Goal: Information Seeking & Learning: Learn about a topic

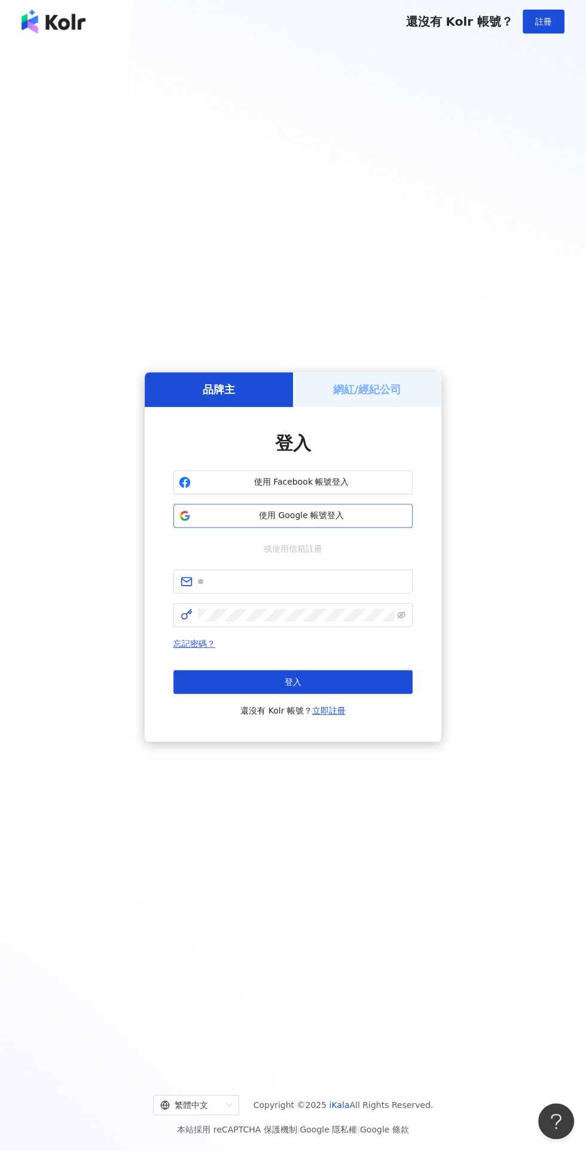
click at [398, 528] on button "使用 Google 帳號登入" at bounding box center [292, 516] width 239 height 24
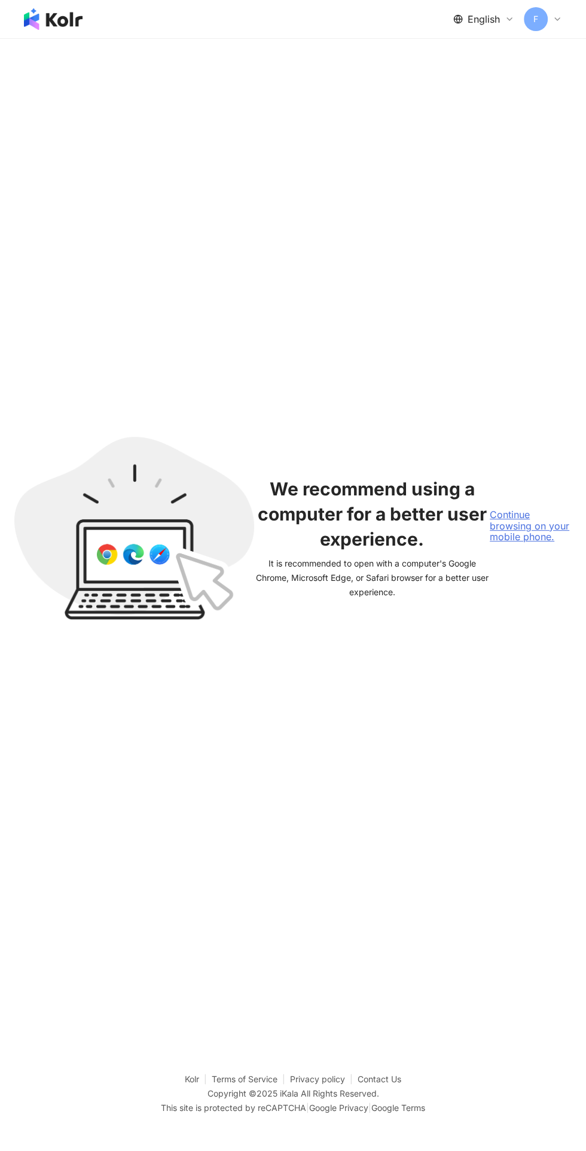
click at [555, 542] on div "Continue browsing on your mobile phone." at bounding box center [531, 525] width 82 height 33
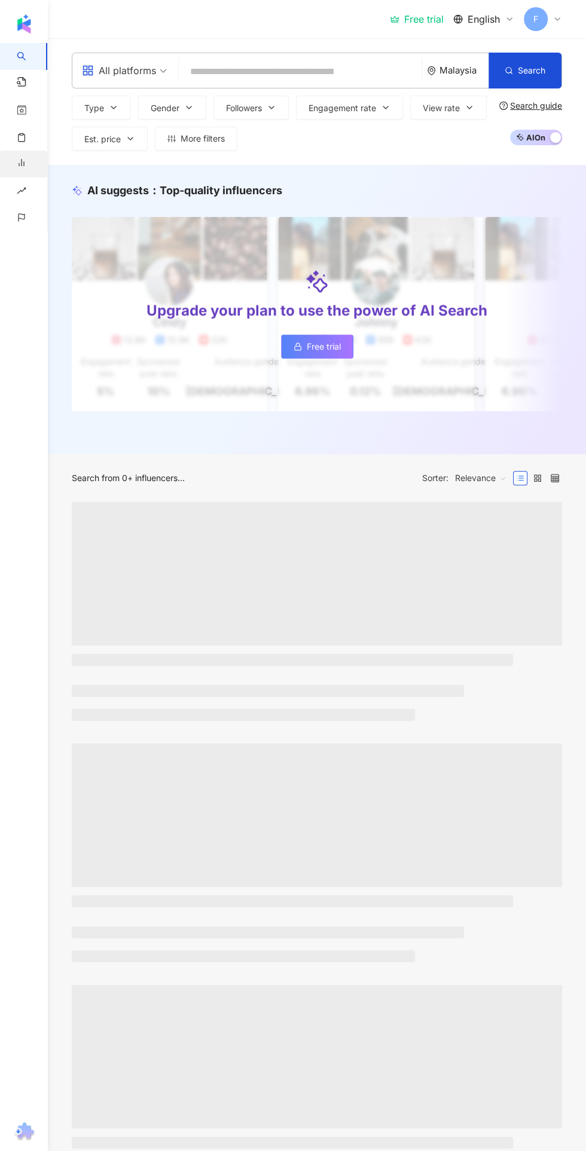
click at [41, 169] on span "Insight Report" at bounding box center [44, 164] width 27 height 27
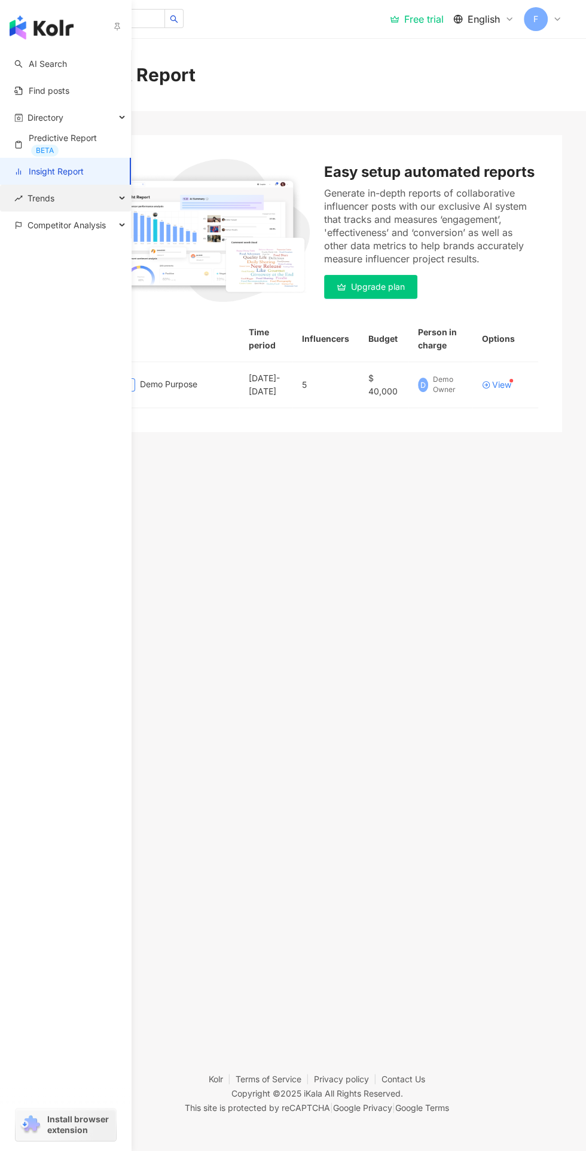
click at [123, 198] on icon "button" at bounding box center [123, 198] width 6 height 0
click at [102, 282] on link "Influencer Ranking" at bounding box center [65, 279] width 73 height 12
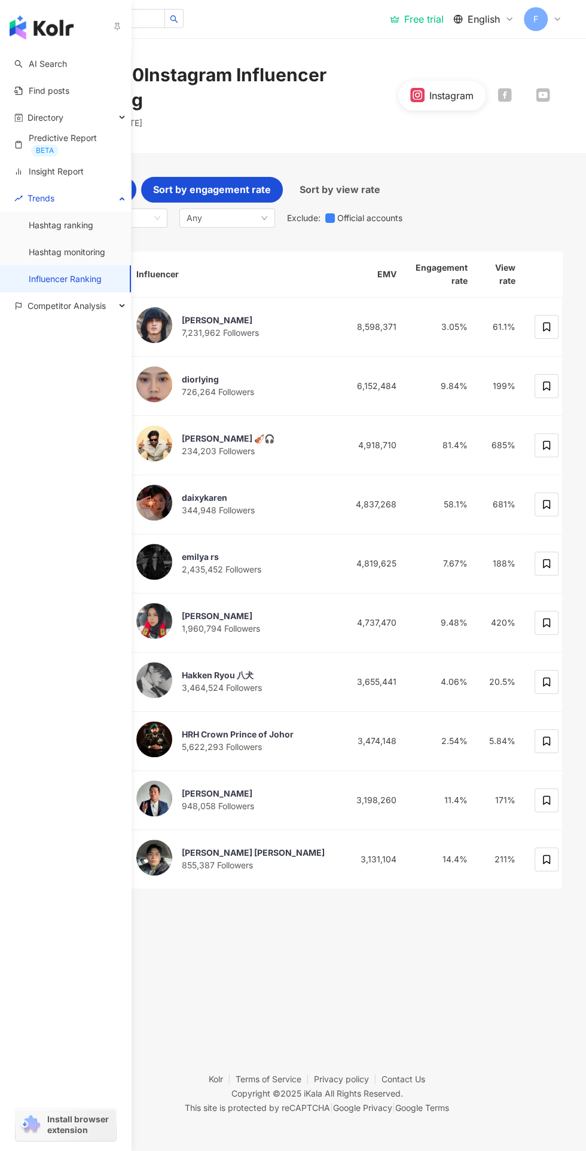
click at [250, 189] on span "Sort by engagement rate" at bounding box center [212, 189] width 118 height 15
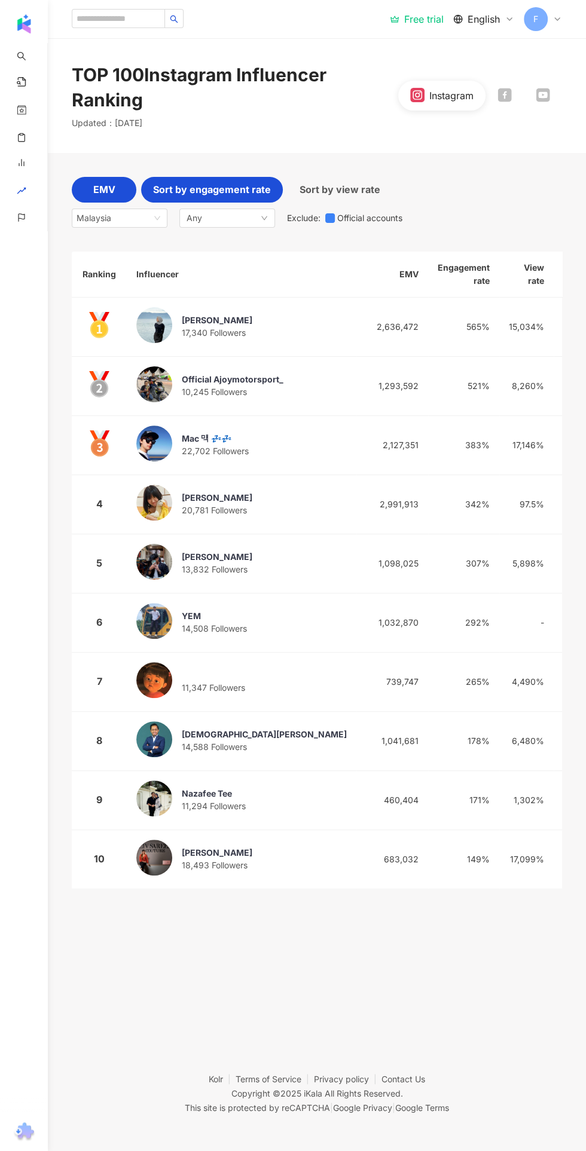
click at [120, 194] on div "EMV" at bounding box center [104, 190] width 65 height 26
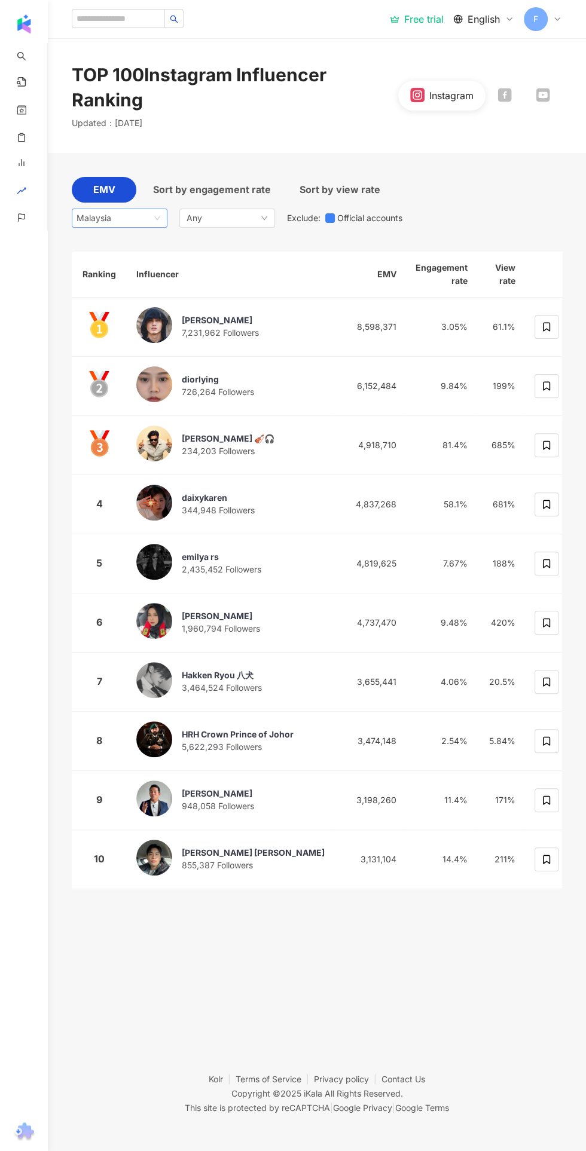
click at [137, 218] on span "Malaysia" at bounding box center [120, 218] width 86 height 18
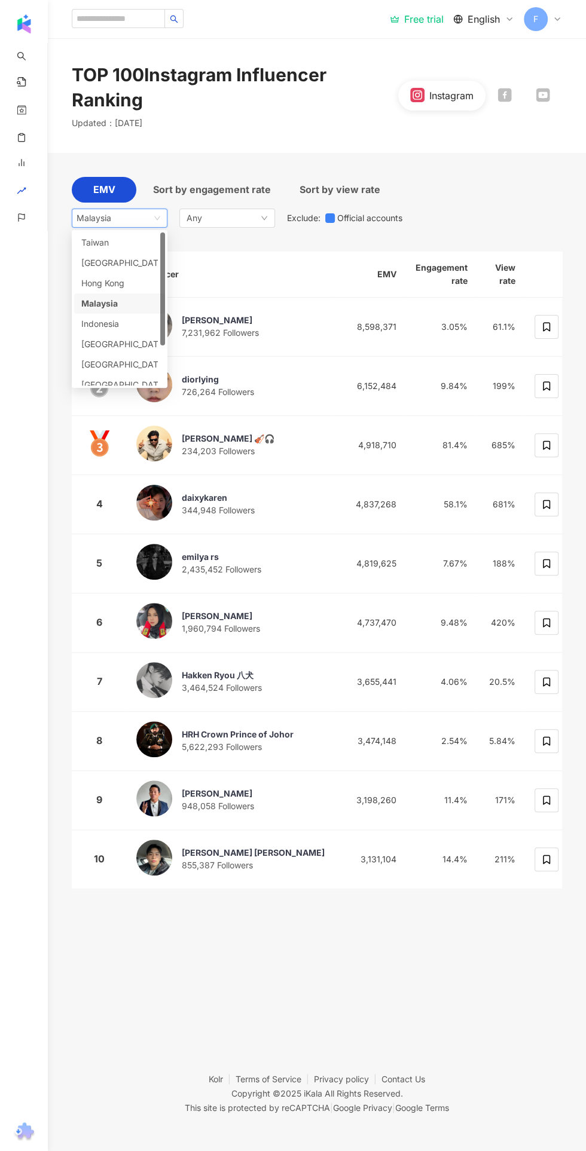
click at [128, 347] on div "[GEOGRAPHIC_DATA]" at bounding box center [119, 344] width 77 height 13
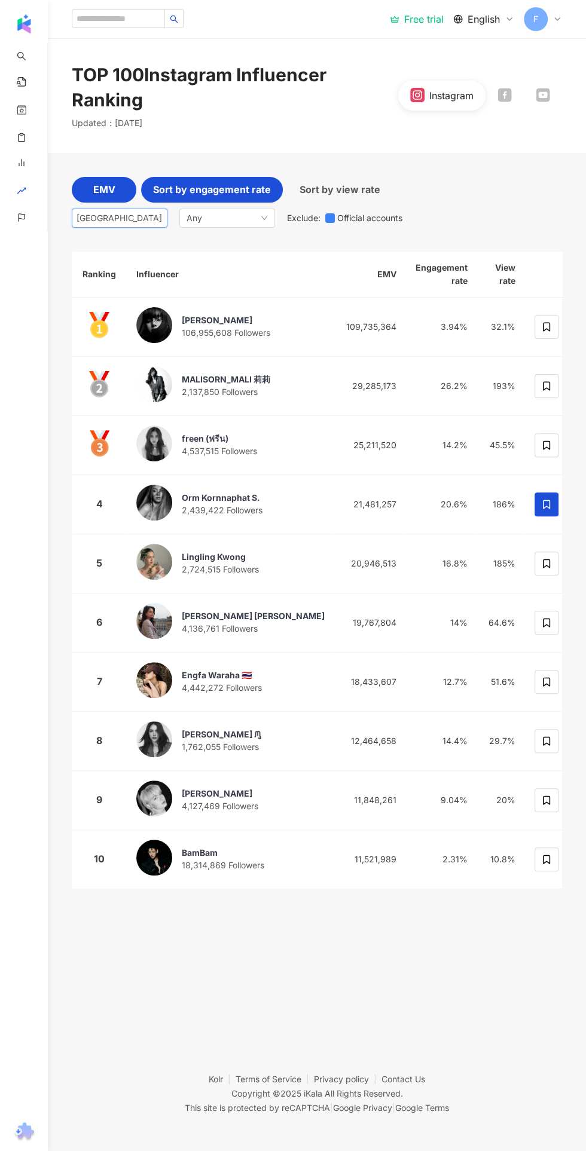
click at [247, 189] on span "Sort by engagement rate" at bounding box center [212, 189] width 118 height 15
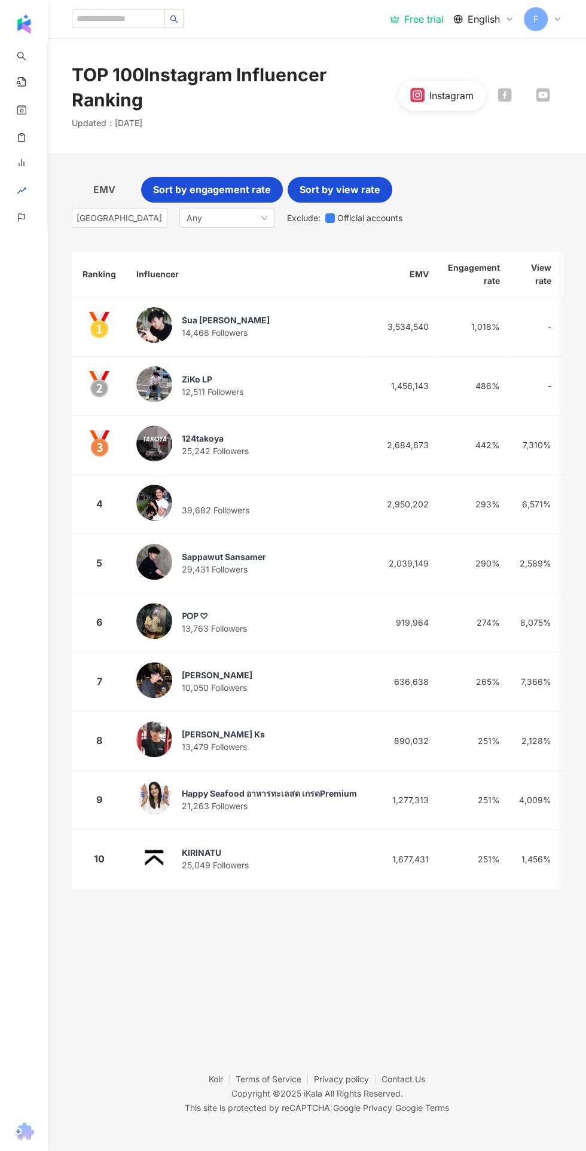
click at [334, 189] on span "Sort by view rate" at bounding box center [340, 189] width 81 height 15
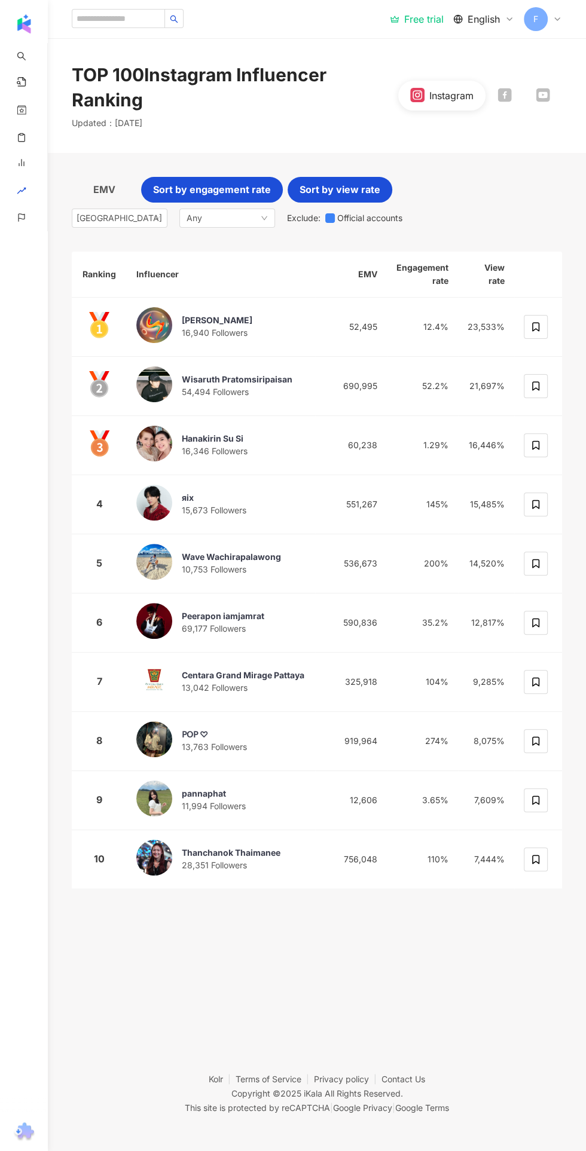
click at [215, 193] on span "Sort by engagement rate" at bounding box center [212, 189] width 118 height 15
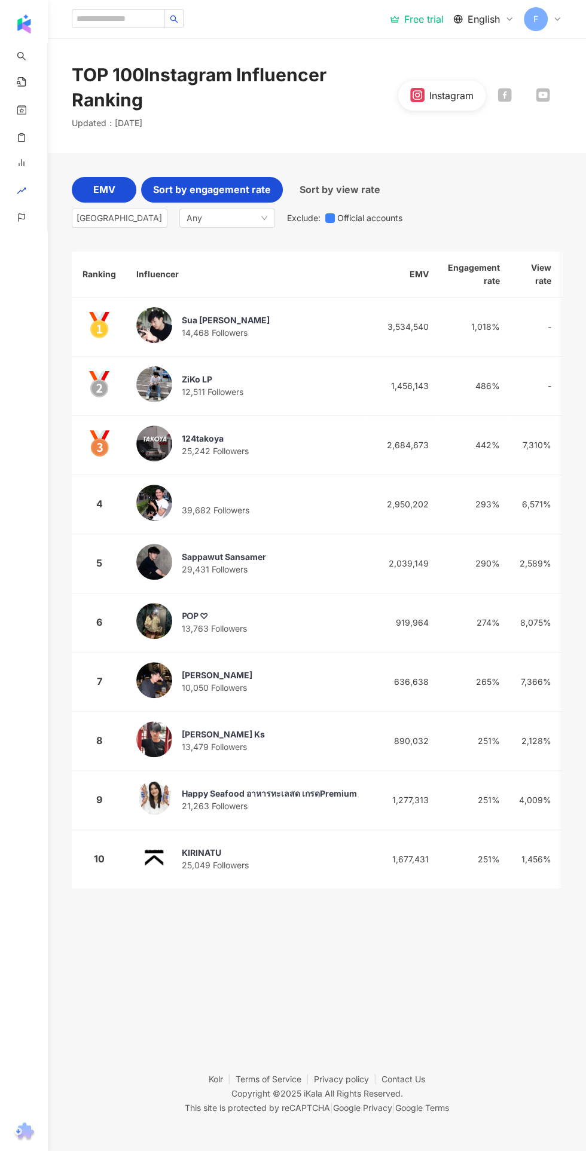
click at [105, 190] on span "EMV" at bounding box center [104, 189] width 22 height 15
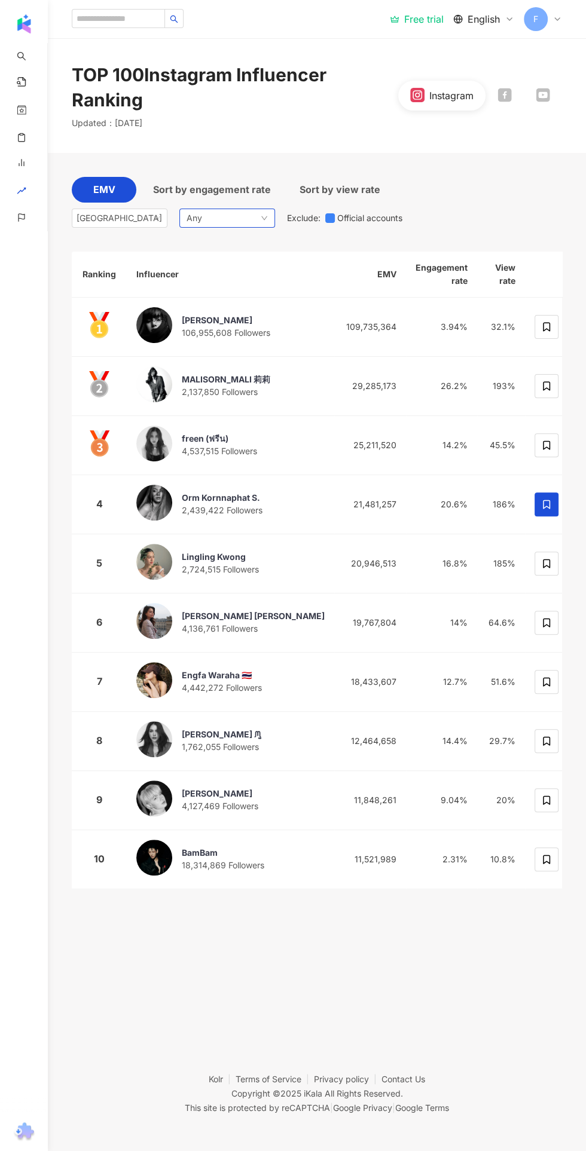
click at [243, 218] on div "Any" at bounding box center [227, 218] width 96 height 19
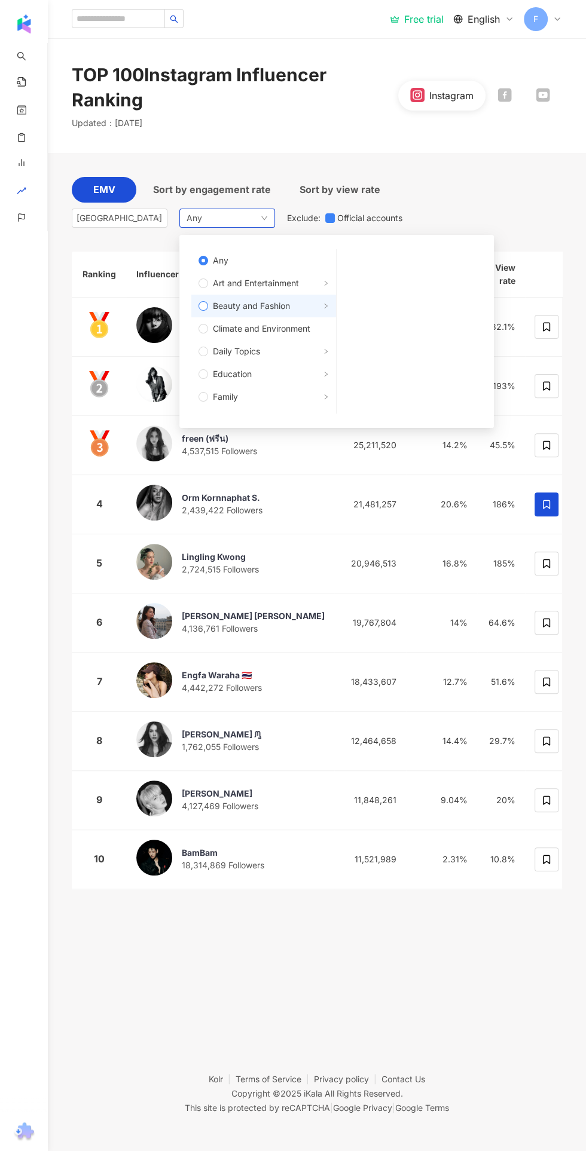
click at [302, 304] on span "Beauty and Fashion" at bounding box center [268, 306] width 121 height 13
click at [437, 170] on div "EMV Sort by engagement rate Sort by view rate [GEOGRAPHIC_DATA] id th vn [GEOGR…" at bounding box center [317, 533] width 490 height 760
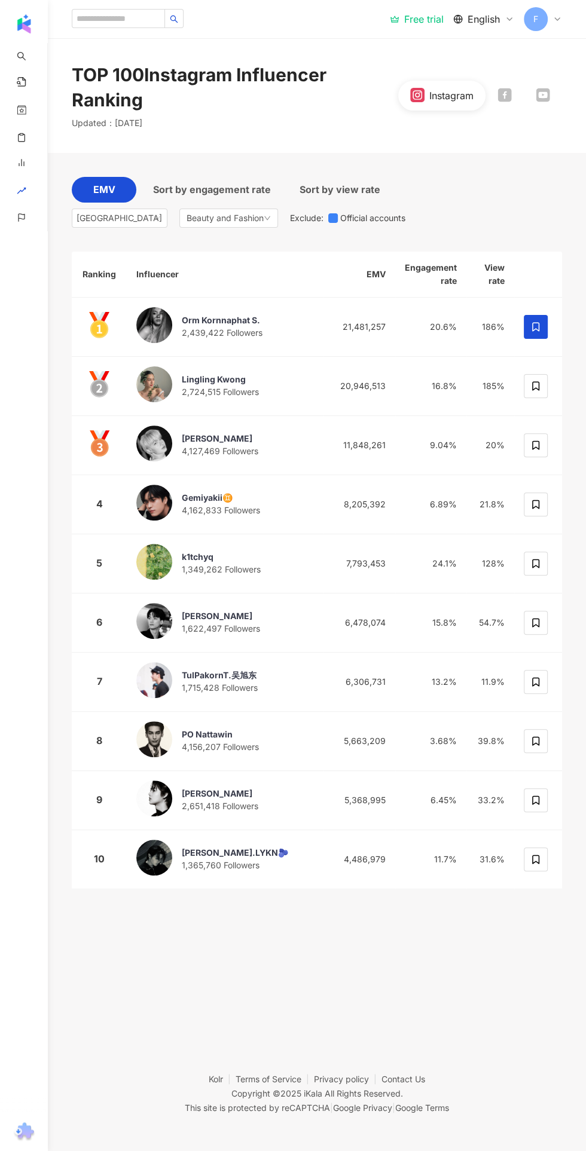
click at [189, 335] on span "2,439,422 Followers" at bounding box center [222, 333] width 81 height 10
click at [245, 334] on span "2,439,422 Followers" at bounding box center [222, 333] width 81 height 10
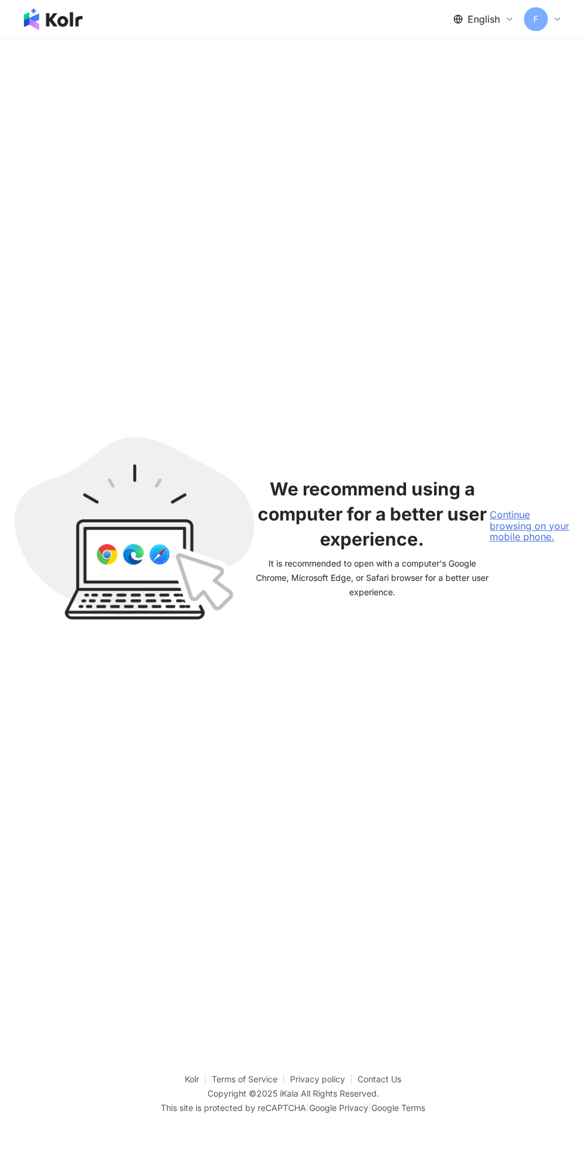
click at [541, 542] on div "Continue browsing on your mobile phone." at bounding box center [531, 525] width 82 height 33
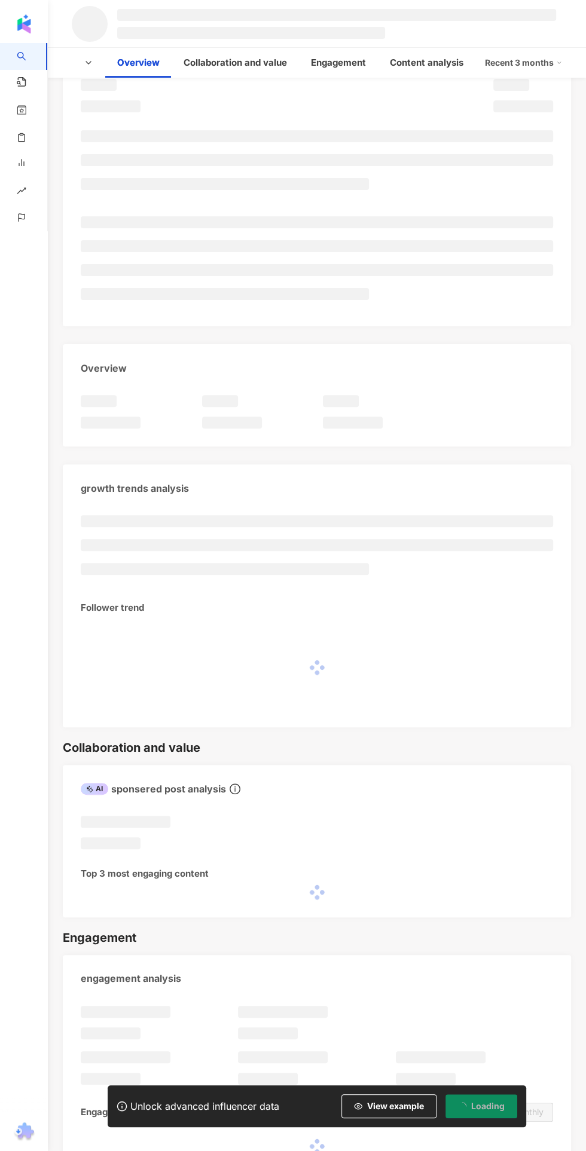
scroll to position [160, 0]
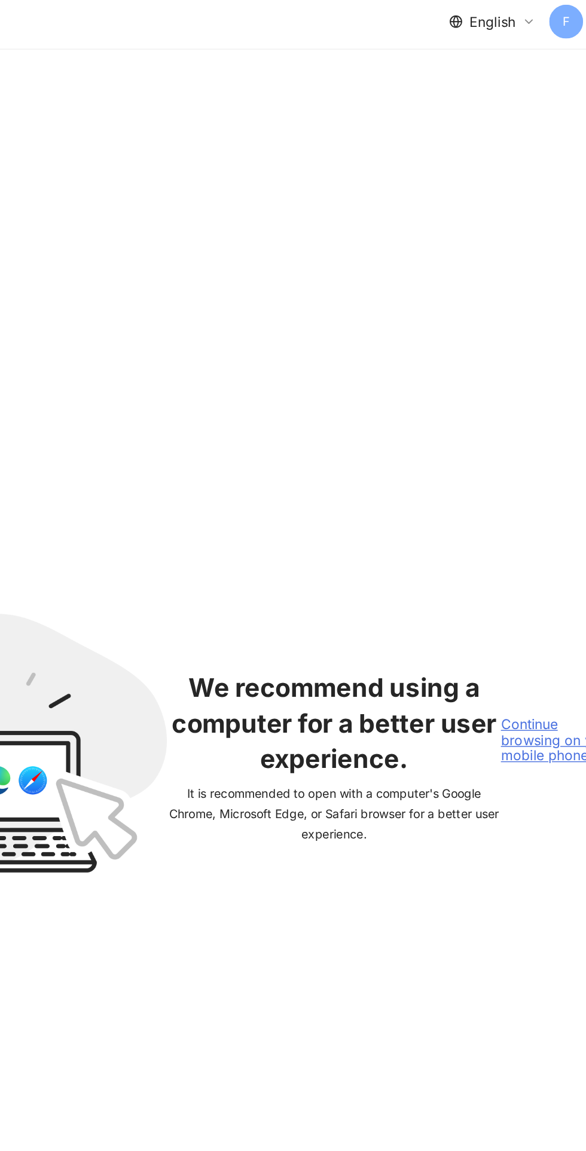
click at [518, 542] on div "Continue browsing on your mobile phone." at bounding box center [531, 525] width 82 height 33
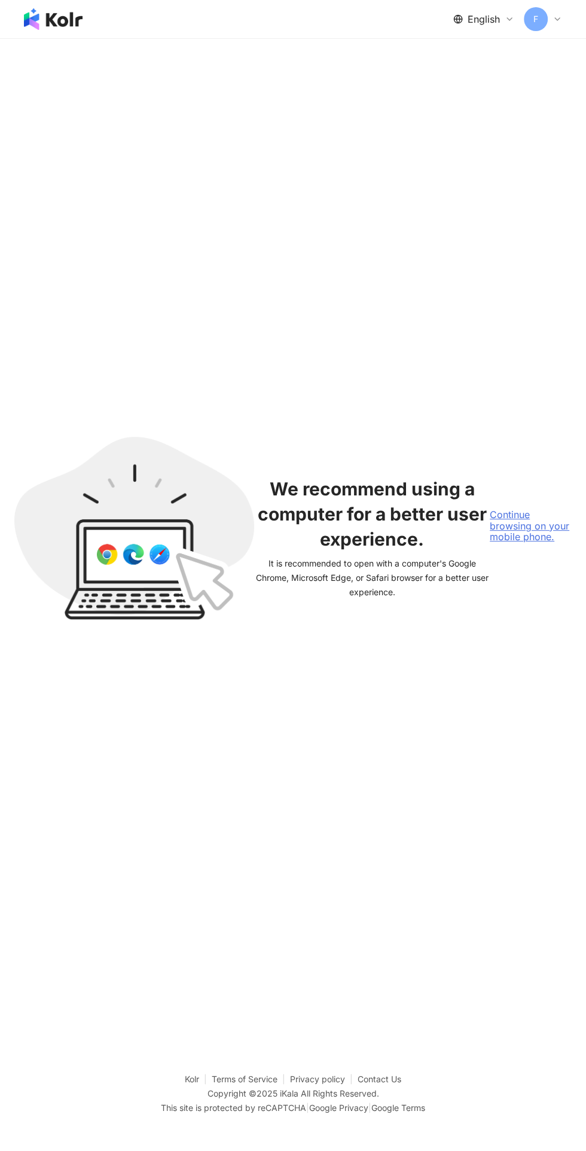
click at [531, 542] on div "Continue browsing on your mobile phone." at bounding box center [531, 525] width 82 height 33
